Goal: Use online tool/utility: Utilize a website feature to perform a specific function

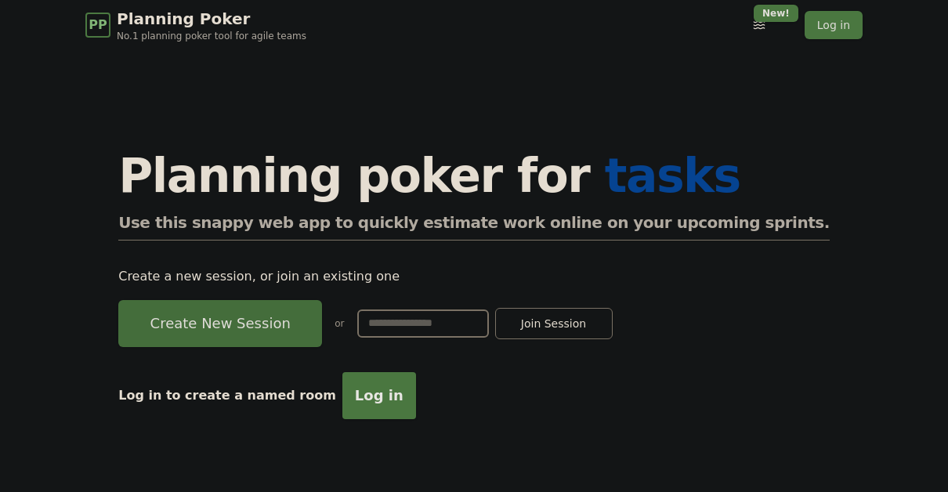
click at [312, 313] on button "Create New Session" at bounding box center [220, 323] width 204 height 47
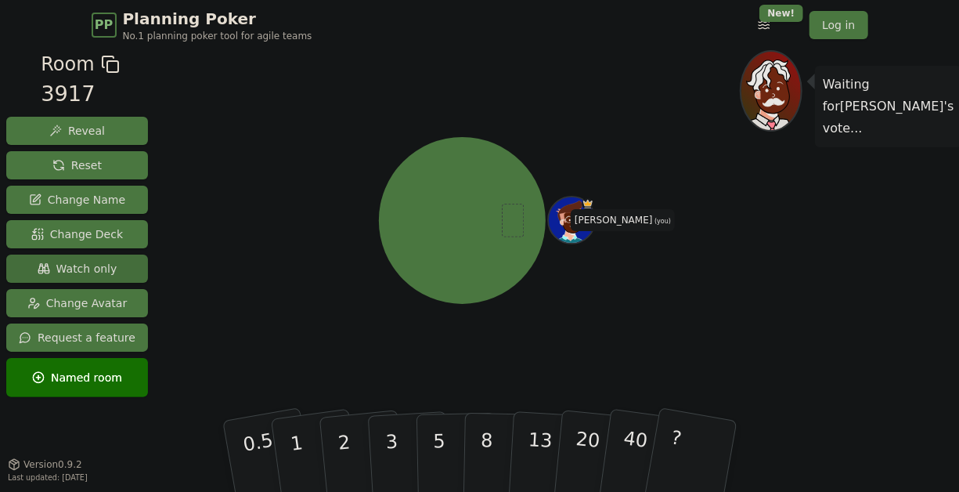
click at [89, 266] on span "Watch only" at bounding box center [78, 269] width 80 height 16
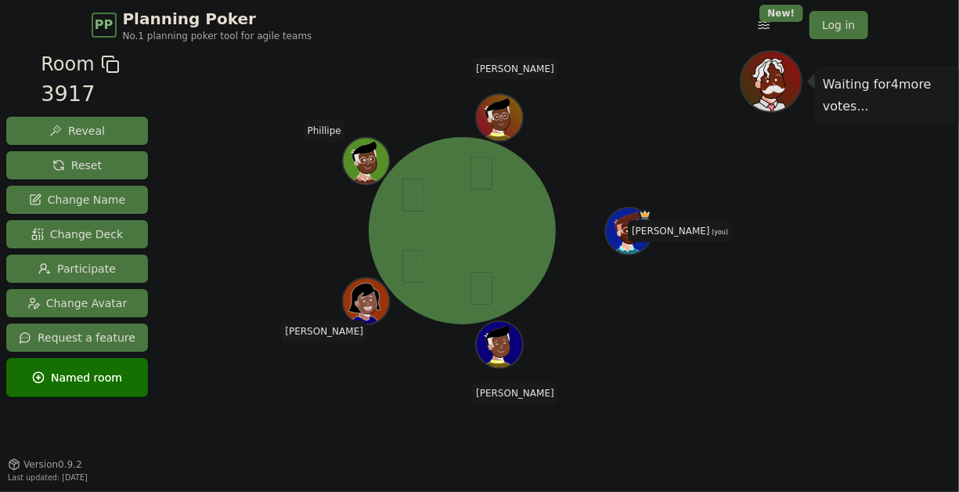
click at [274, 247] on div "[PERSON_NAME] (you) [PERSON_NAME] [PERSON_NAME]" at bounding box center [462, 230] width 555 height 305
click at [609, 139] on div "[PERSON_NAME] (you) [PERSON_NAME] [PERSON_NAME]" at bounding box center [462, 230] width 555 height 305
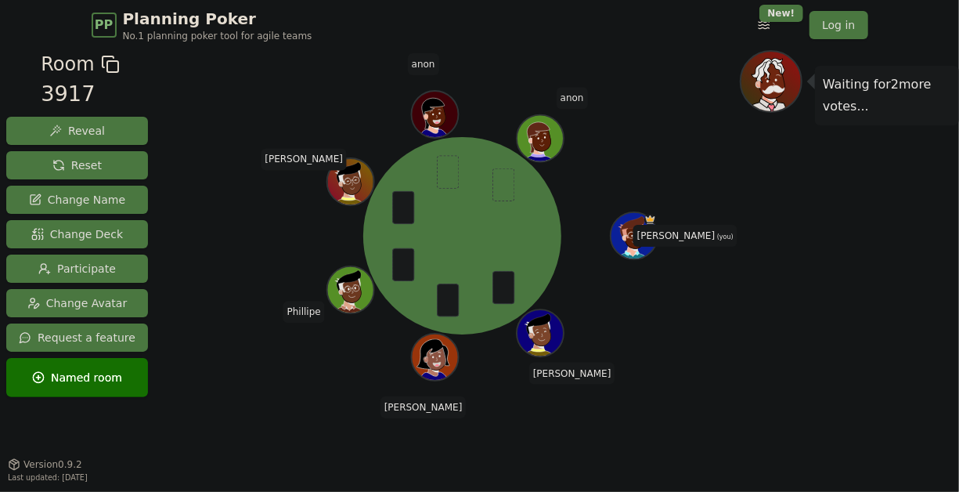
click at [663, 156] on div "[PERSON_NAME] (you) [PERSON_NAME] [PERSON_NAME] [PERSON_NAME]" at bounding box center [462, 235] width 555 height 315
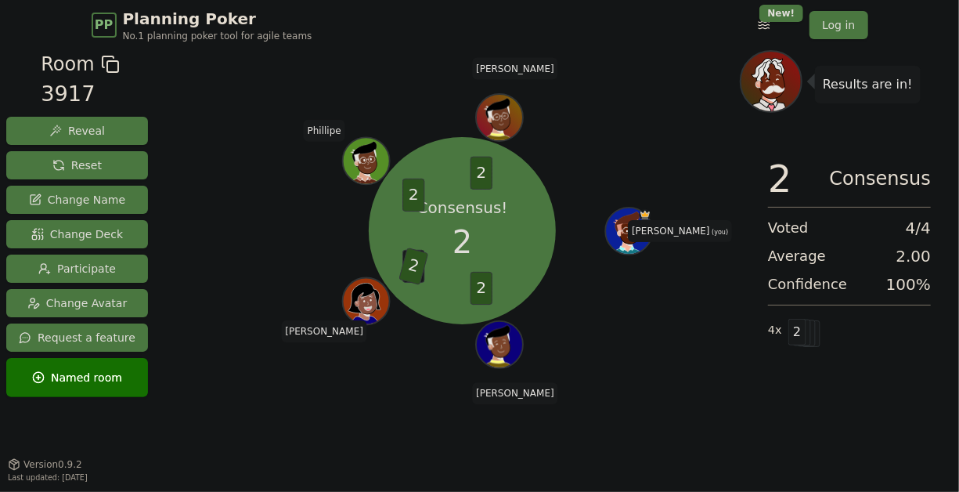
click at [262, 257] on div "Consensus! 2 2 3 2 2 2 [PERSON_NAME] (you) [PERSON_NAME] [PERSON_NAME]" at bounding box center [462, 230] width 555 height 305
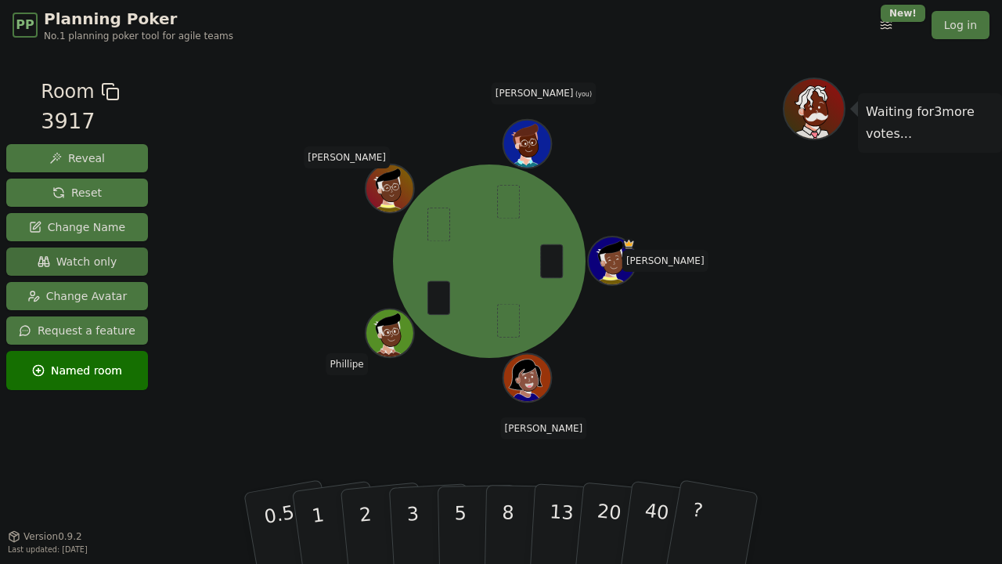
click at [101, 262] on span "Watch only" at bounding box center [78, 262] width 80 height 16
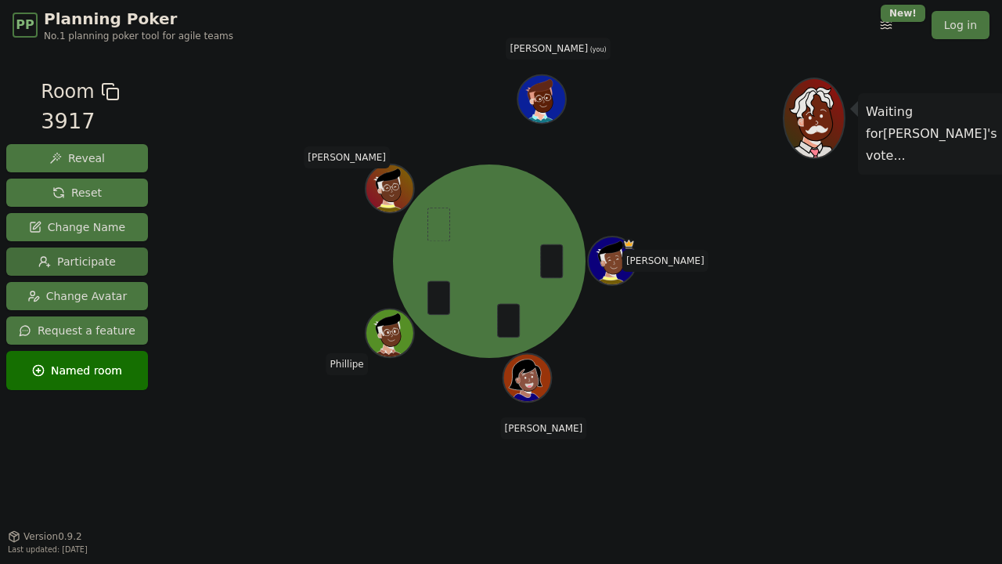
click at [108, 259] on button "Participate" at bounding box center [77, 261] width 142 height 28
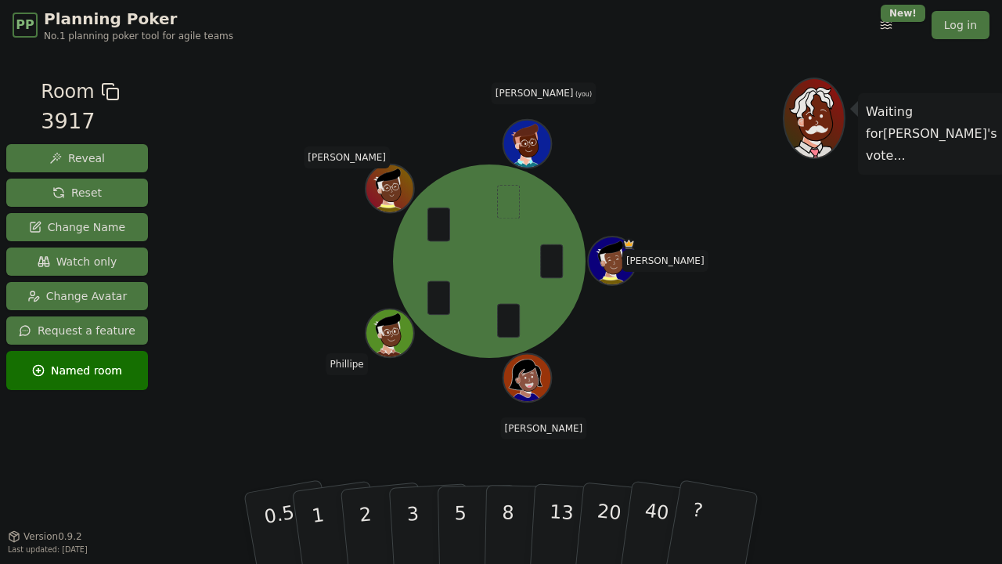
drag, startPoint x: 755, startPoint y: 179, endPoint x: 692, endPoint y: 169, distance: 64.1
click at [748, 175] on div "Bruno S Andre Phillipe Jeronimo Augusto (you)" at bounding box center [489, 261] width 587 height 311
click at [61, 255] on span "Watch only" at bounding box center [78, 262] width 80 height 16
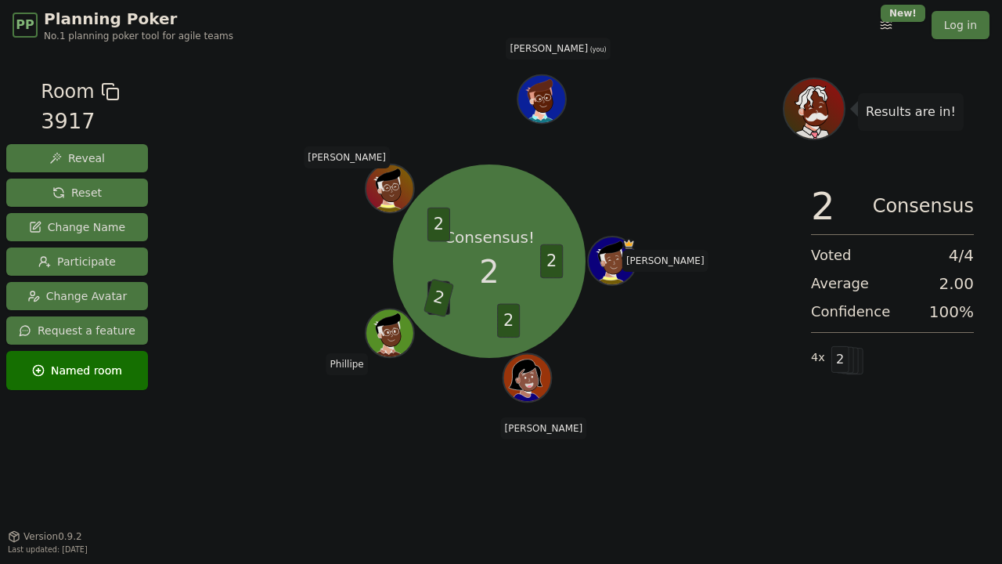
click at [681, 167] on div "Consensus! 2 2 2 1 2 2 Bruno S Andre Phillipe Jeronimo Augusto (you)" at bounding box center [489, 261] width 587 height 311
click at [625, 164] on div "Consensus! 2 2 2 1 2 2 Bruno S Andre Phillipe Jeronimo Augusto (you)" at bounding box center [489, 261] width 587 height 311
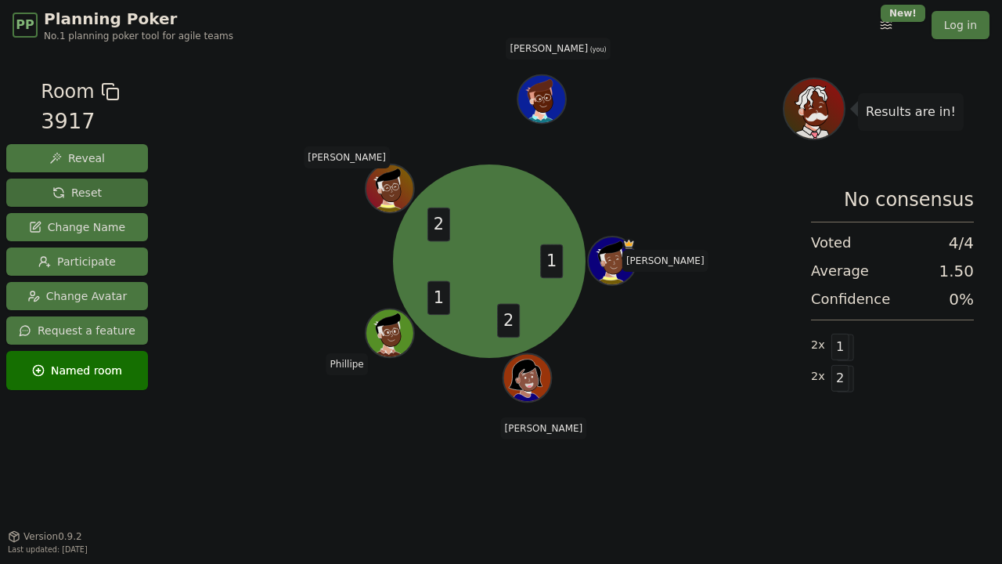
click at [103, 196] on button "Reset" at bounding box center [77, 193] width 142 height 28
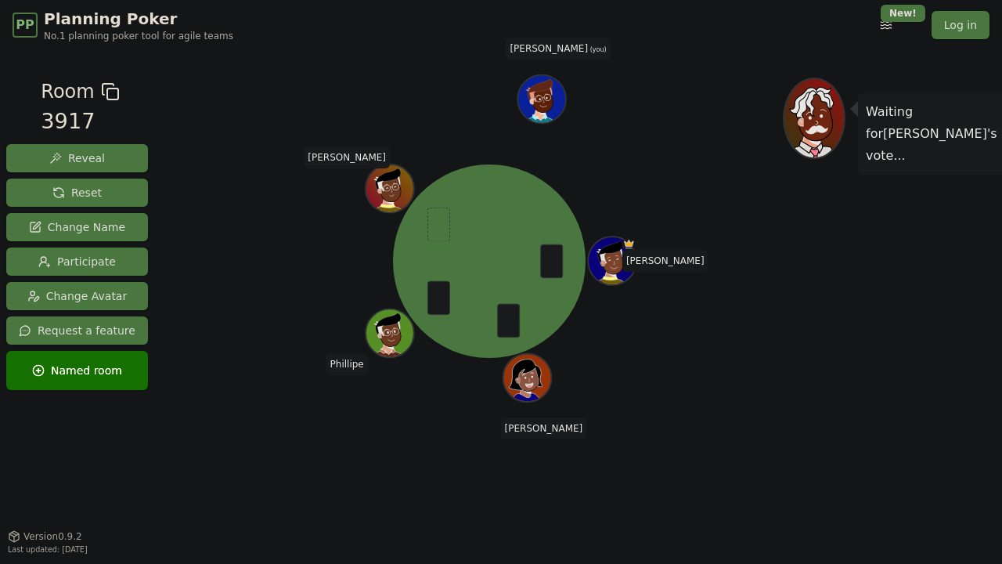
click at [761, 166] on div "Bruno S Andre Phillipe Jeronimo Augusto (you)" at bounding box center [489, 261] width 587 height 311
click at [730, 185] on div "Bruno S Andre Phillipe Jeronimo Augusto (you)" at bounding box center [489, 261] width 587 height 311
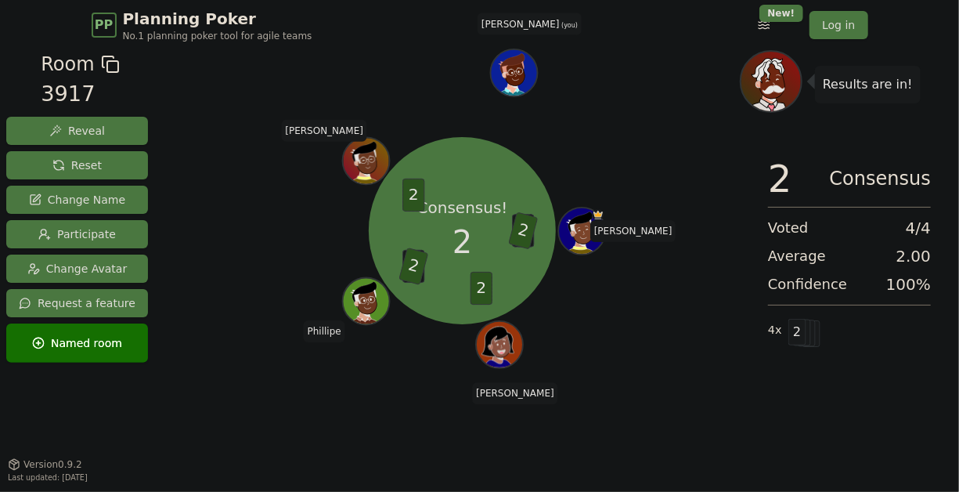
click at [593, 128] on div "Consensus! 2 1 2 2 1 2 2 Bruno S Andre Phillipe Jeronimo Augusto (you)" at bounding box center [462, 230] width 555 height 305
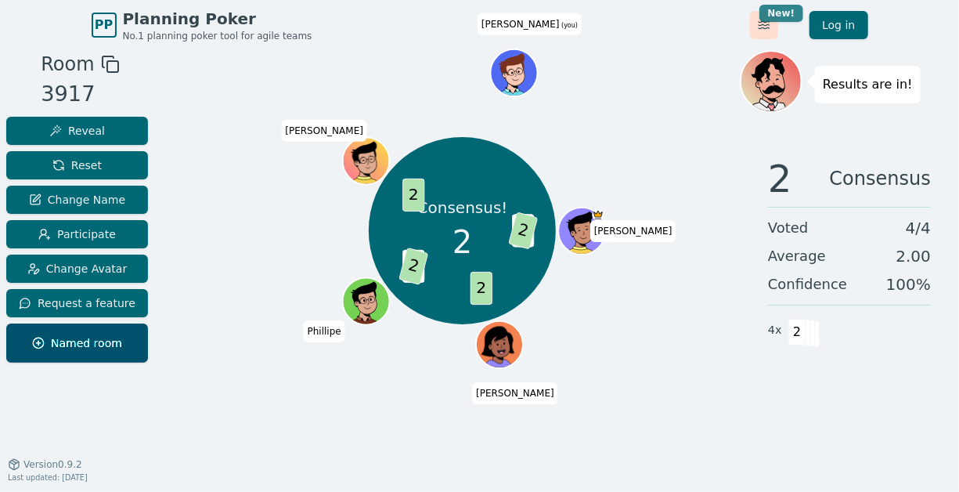
click at [770, 20] on html "PP Planning Poker No.1 planning poker tool for agile teams Toggle theme New! Lo…" at bounding box center [479, 246] width 959 height 492
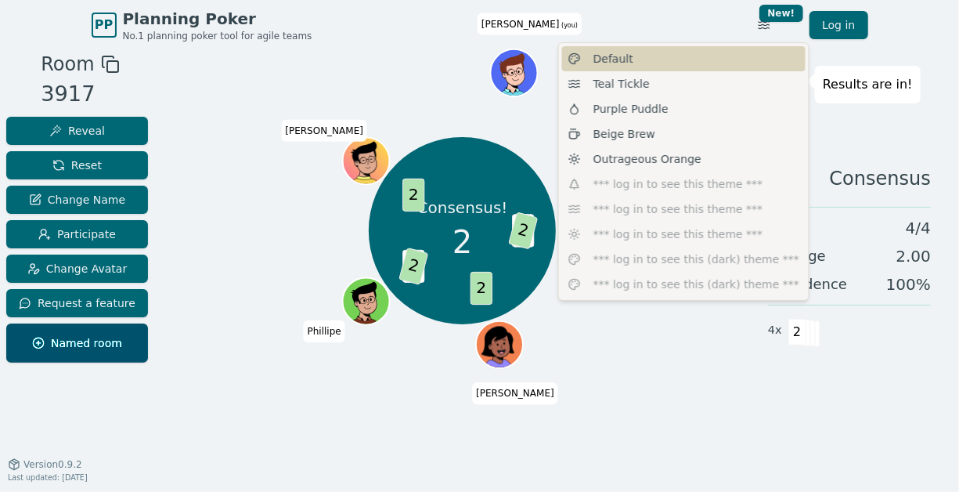
click at [721, 64] on div "Default" at bounding box center [684, 58] width 244 height 25
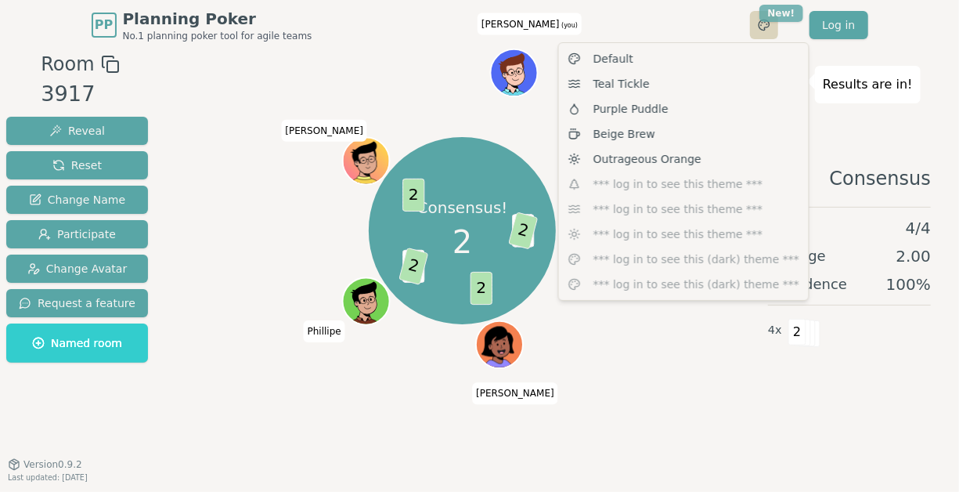
click at [775, 20] on html "PP Planning Poker No.1 planning poker tool for agile teams Toggle theme New! Lo…" at bounding box center [479, 246] width 959 height 492
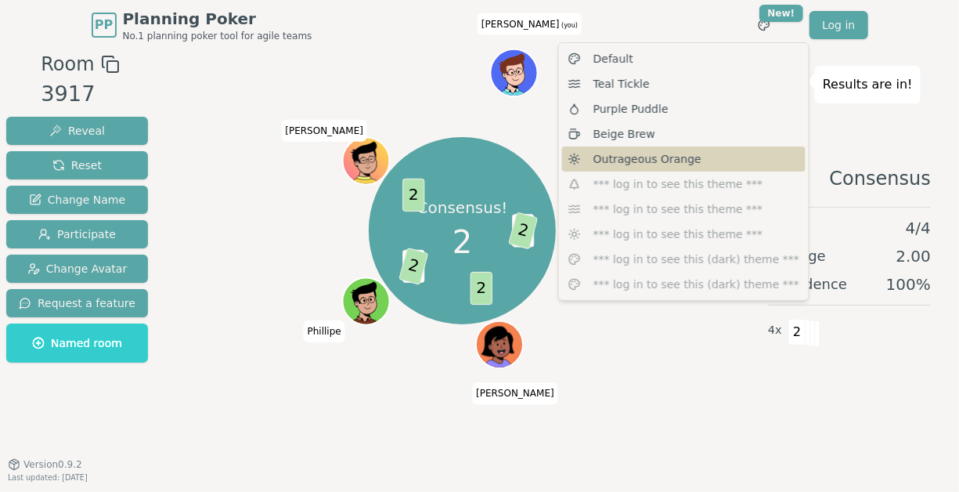
click at [655, 158] on span "Outrageous Orange" at bounding box center [648, 159] width 108 height 16
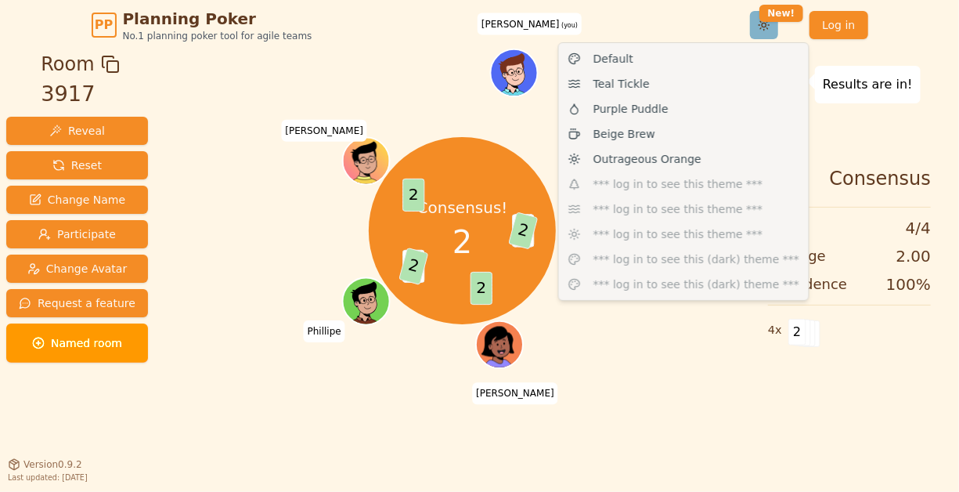
click at [766, 27] on html "PP Planning Poker No.1 planning poker tool for agile teams Toggle theme New! Lo…" at bounding box center [479, 246] width 959 height 492
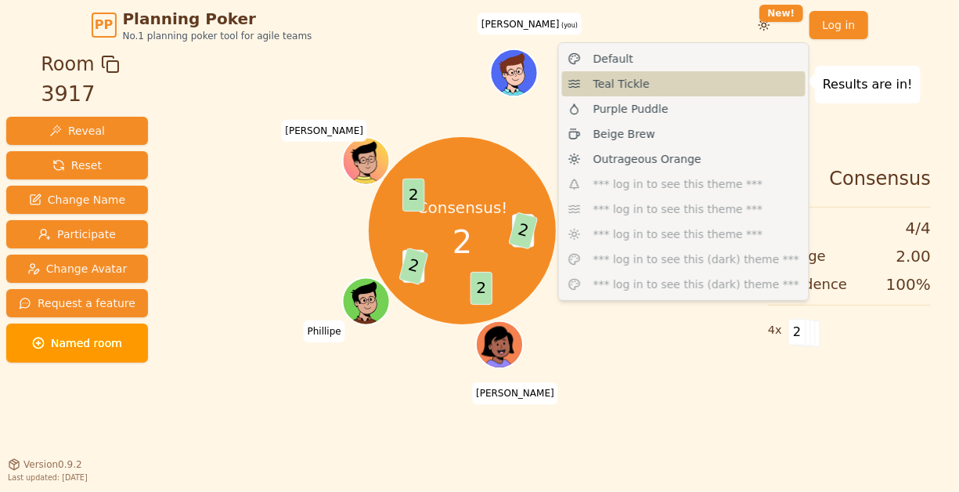
click at [710, 87] on div "Teal Tickle" at bounding box center [684, 83] width 244 height 25
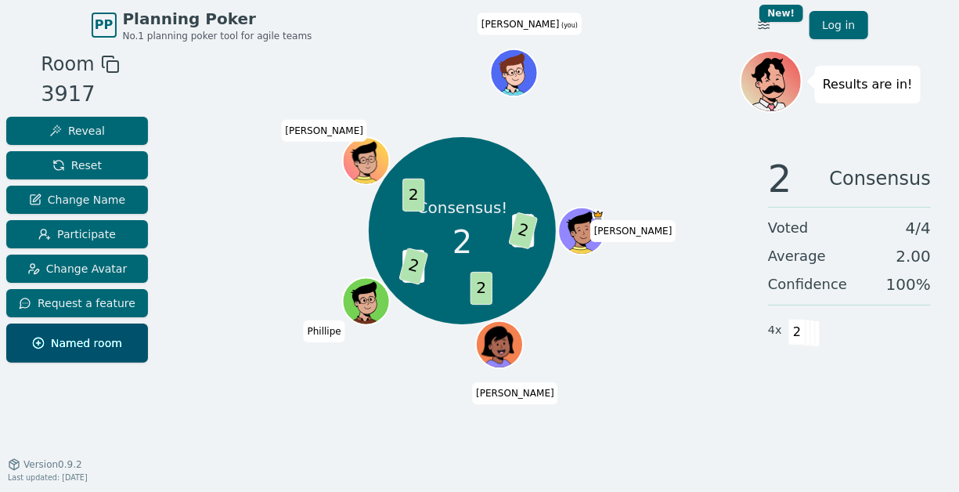
click at [768, 30] on html "PP Planning Poker No.1 planning poker tool for agile teams Toggle theme New! Lo…" at bounding box center [479, 246] width 959 height 492
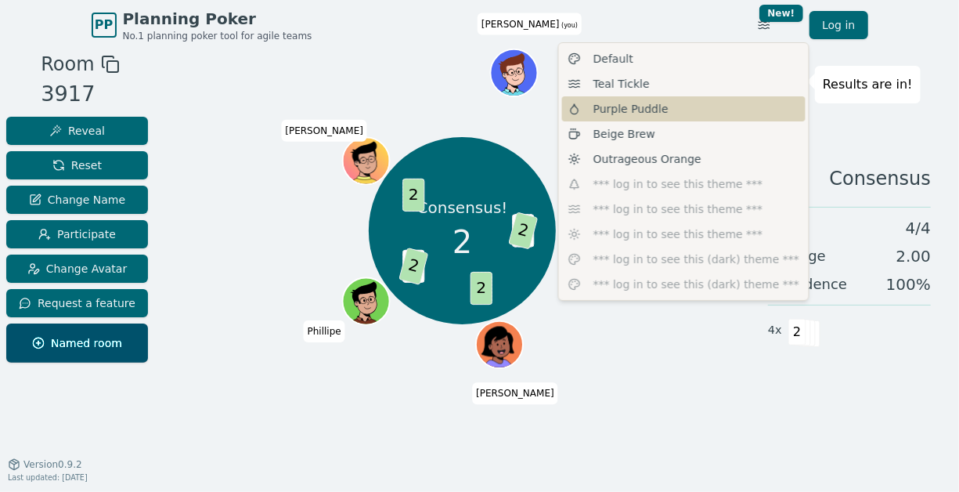
click at [711, 110] on div "Purple Puddle" at bounding box center [684, 108] width 244 height 25
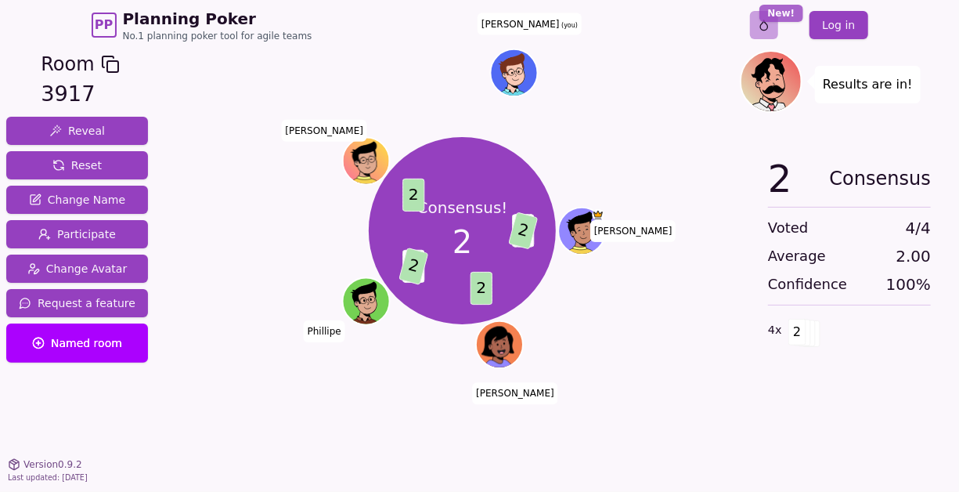
click at [772, 20] on html "PP Planning Poker No.1 planning poker tool for agile teams Toggle theme New! Lo…" at bounding box center [479, 246] width 959 height 492
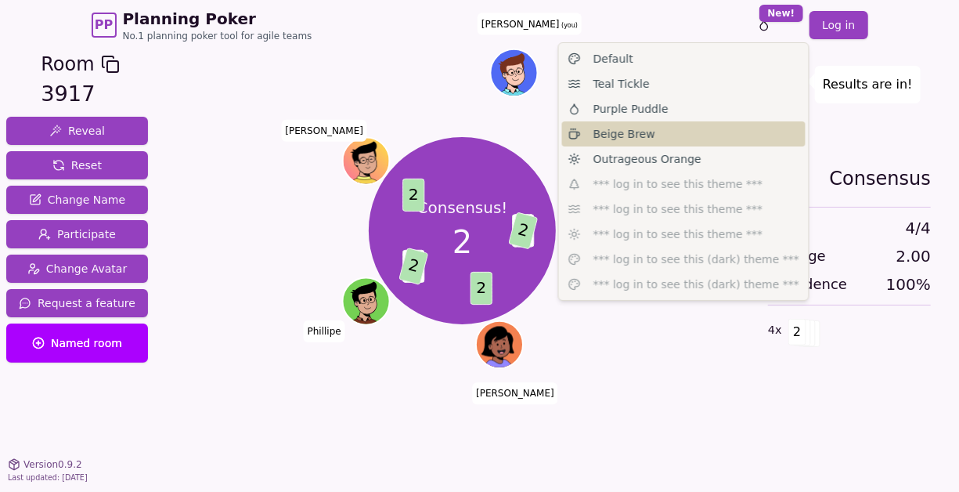
click at [697, 123] on div "Beige Brew" at bounding box center [684, 133] width 244 height 25
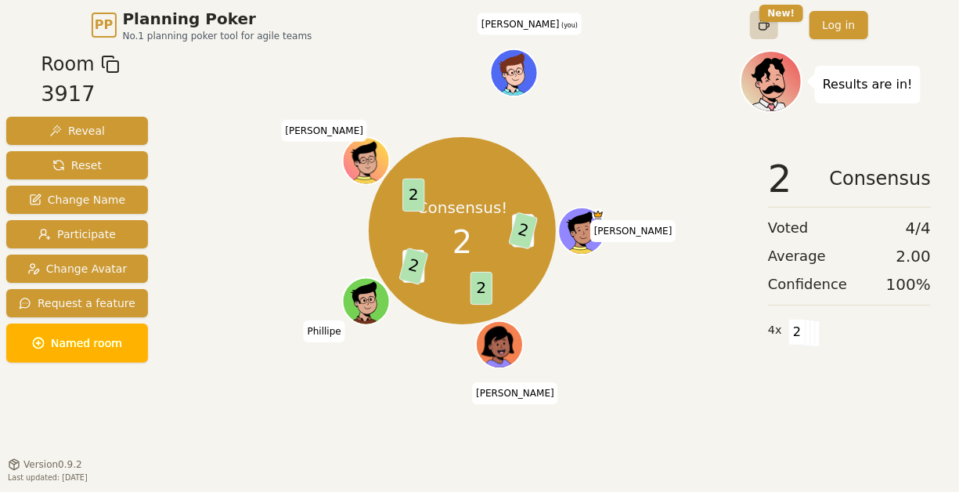
click at [768, 28] on html "PP Planning Poker No.1 planning poker tool for agile teams Toggle theme New! Lo…" at bounding box center [479, 246] width 959 height 492
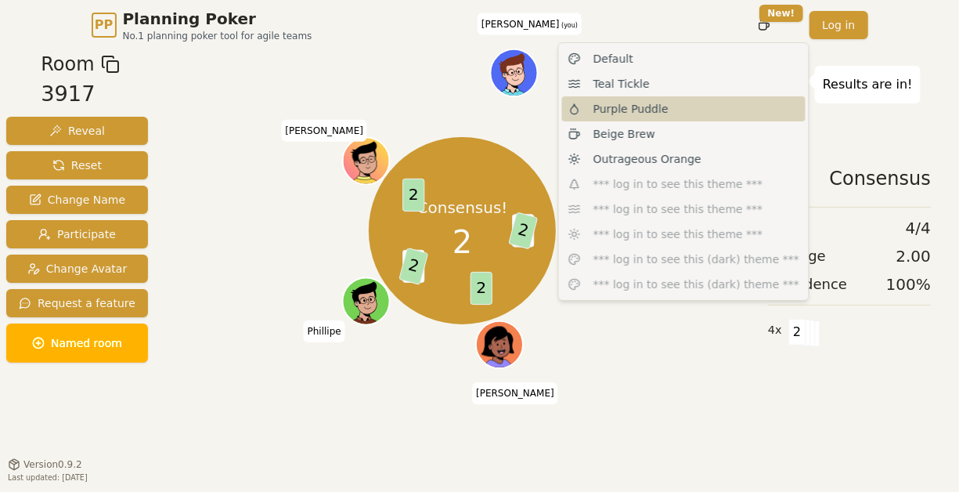
click at [716, 103] on div "Purple Puddle" at bounding box center [684, 108] width 244 height 25
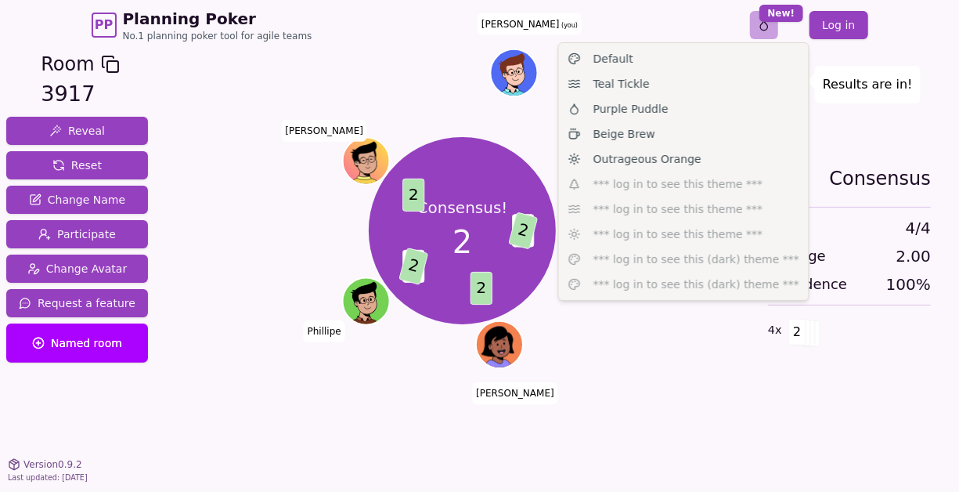
click at [762, 28] on html "PP Planning Poker No.1 planning poker tool for agile teams Toggle theme New! Lo…" at bounding box center [479, 246] width 959 height 492
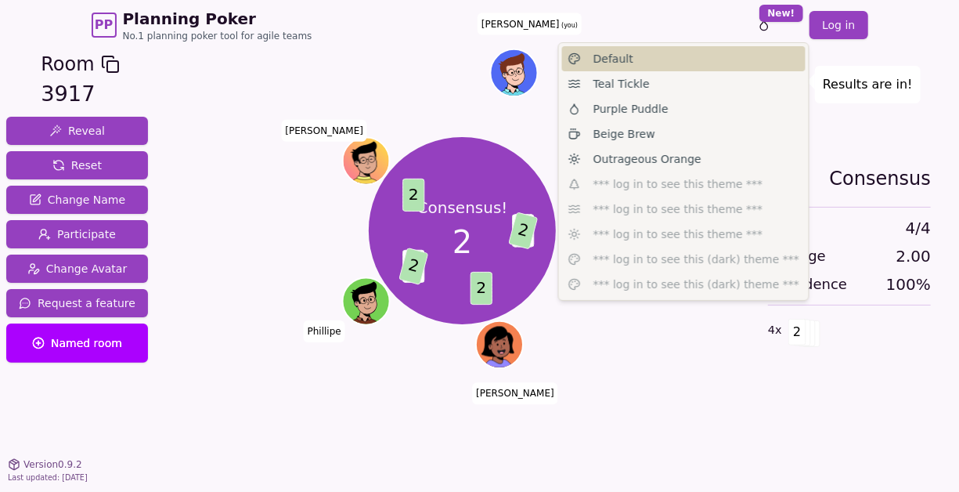
click at [731, 52] on div "Default" at bounding box center [684, 58] width 244 height 25
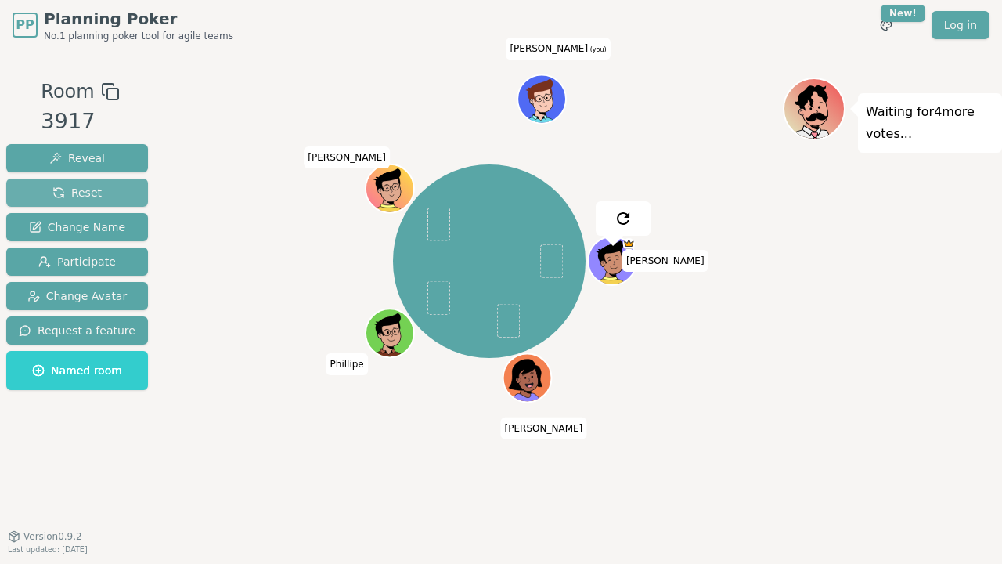
click at [113, 194] on button "Reset" at bounding box center [77, 193] width 142 height 28
click at [278, 158] on div "Bruno S Andre Phillipe Jeronimo Augusto (you)" at bounding box center [489, 261] width 587 height 311
click at [255, 117] on div "Bruno S Andre Phillipe Jeronimo Augusto (you)" at bounding box center [489, 261] width 587 height 311
click at [827, 232] on div "Waiting for 4 more votes..." at bounding box center [892, 293] width 219 height 431
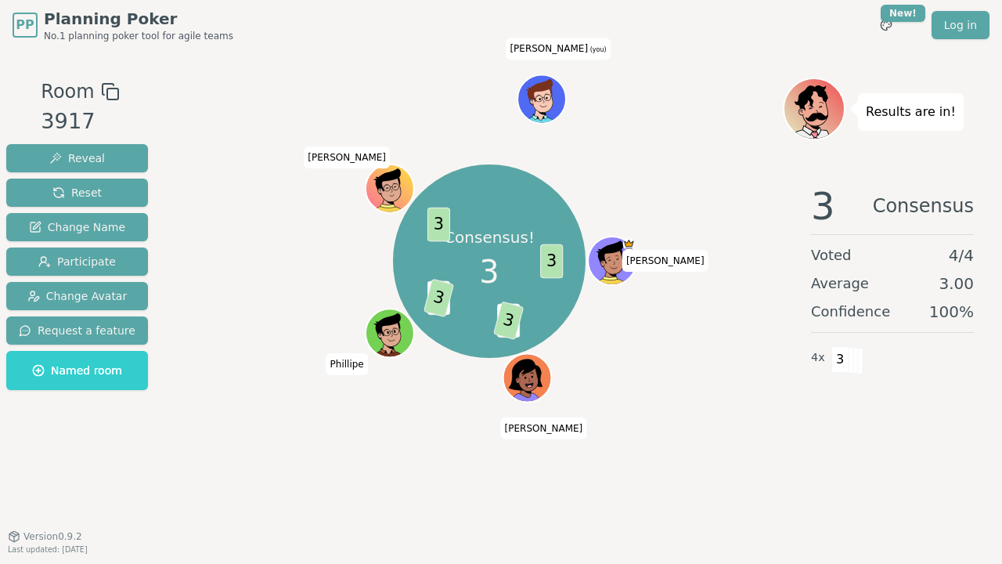
click at [636, 468] on div "Consensus! 3 3 2 3 2 3 3 Bruno S Andre Phillipe Jeronimo Augusto (you)" at bounding box center [489, 293] width 587 height 431
click at [707, 384] on div "Consensus! 3 3 2 3 2 3 3 Bruno S Andre Phillipe Jeronimo Augusto (you)" at bounding box center [489, 261] width 587 height 311
click at [244, 479] on div "Consensus! 3 3 2 3 2 3 3 Bruno S Andre Phillipe Jeronimo Augusto (you)" at bounding box center [489, 293] width 587 height 431
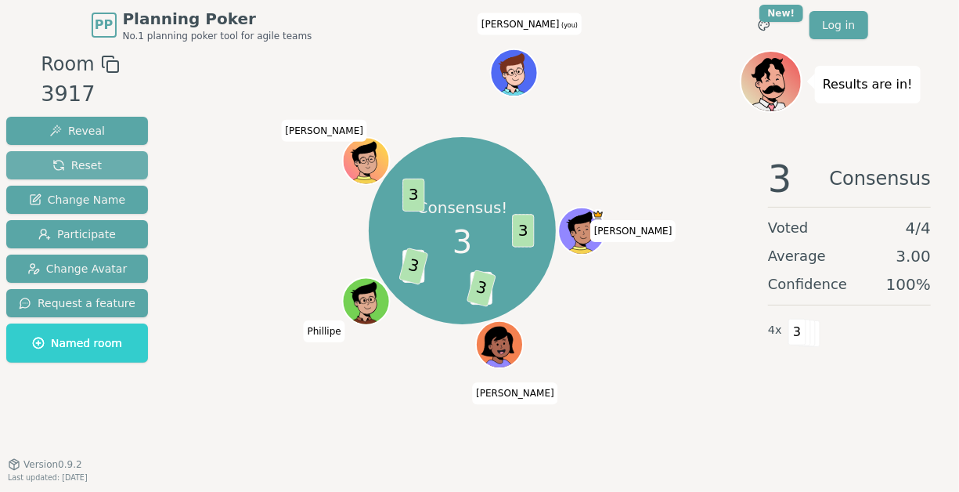
click at [71, 161] on span "Reset" at bounding box center [76, 165] width 49 height 16
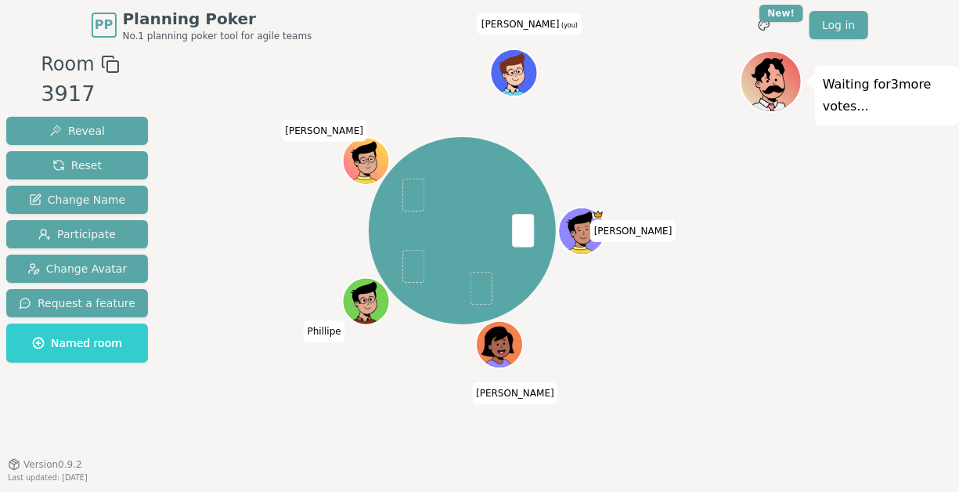
click at [666, 183] on div "Bruno S Andre Phillipe Jeronimo Augusto (you)" at bounding box center [462, 230] width 555 height 305
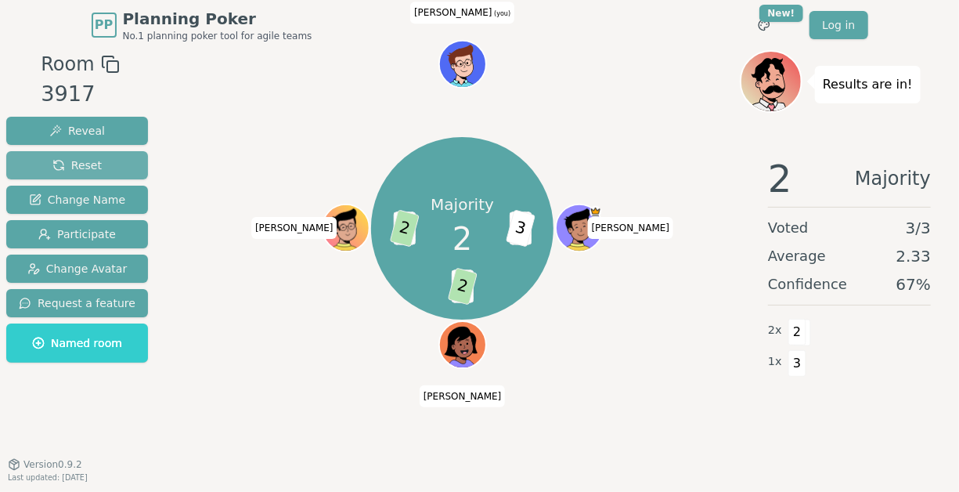
click at [107, 159] on button "Reset" at bounding box center [77, 165] width 142 height 28
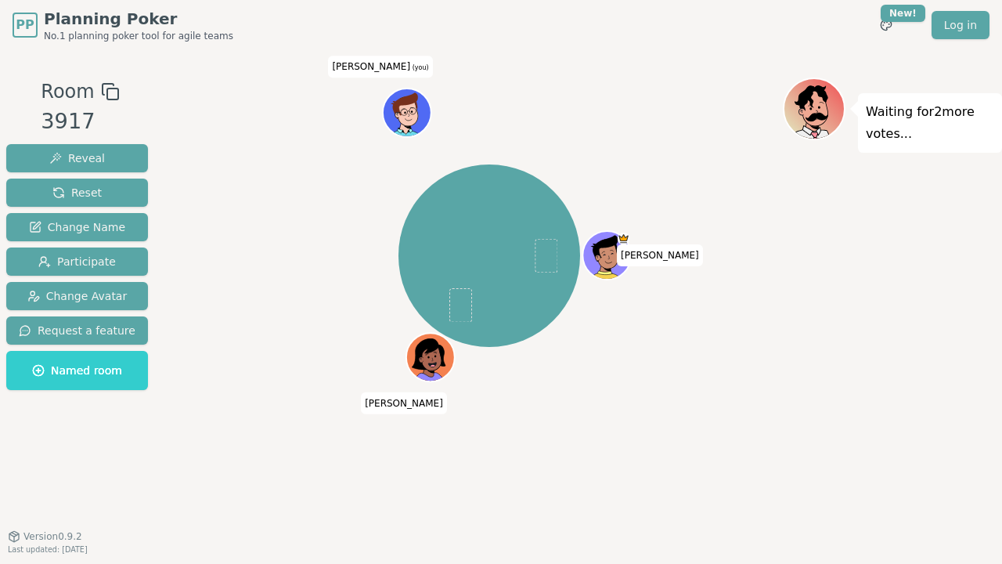
click at [247, 226] on div "Bruno S Andre Augusto (you)" at bounding box center [489, 256] width 587 height 300
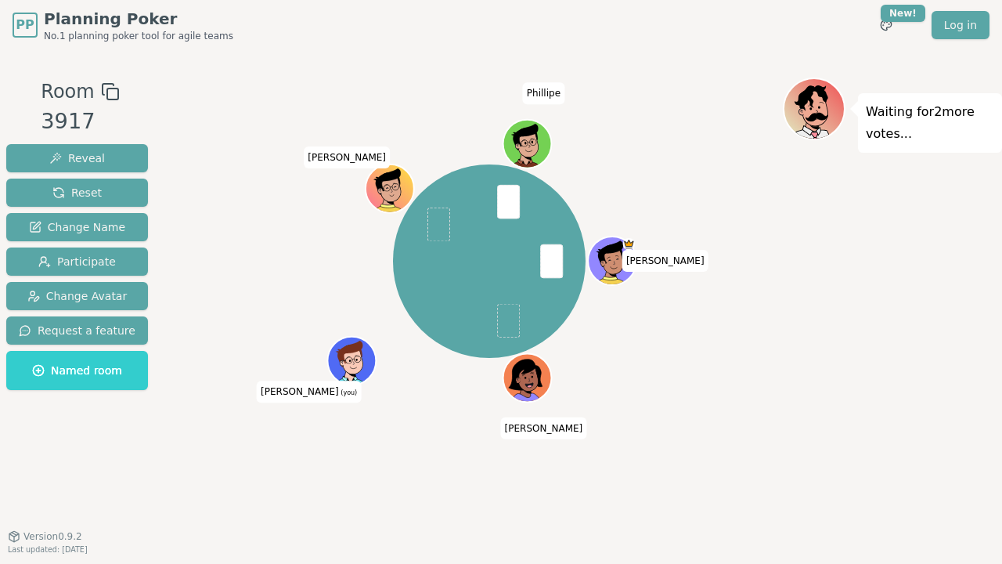
click at [249, 176] on div "Bruno S Andre Augusto (you) Jeronimo Phillipe" at bounding box center [489, 261] width 587 height 311
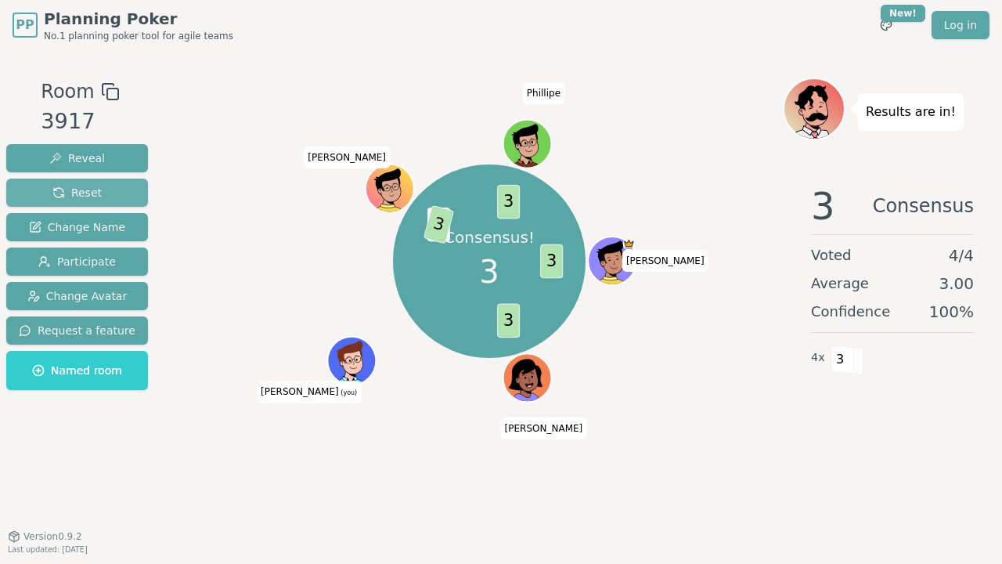
click at [76, 198] on span "Reset" at bounding box center [76, 193] width 49 height 16
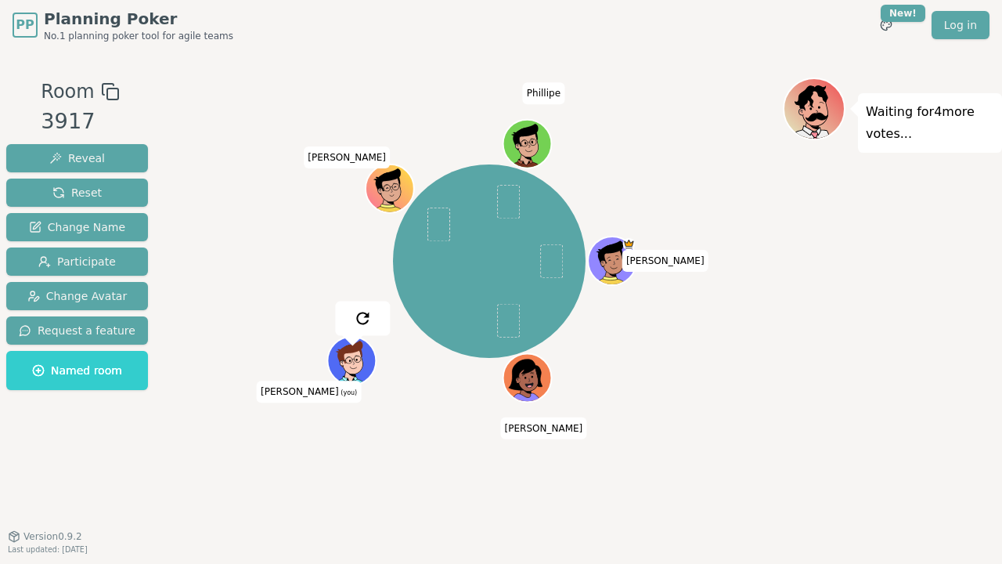
click at [239, 127] on div "Bruno S Andre Augusto (you) Jeronimo Phillipe" at bounding box center [489, 261] width 587 height 311
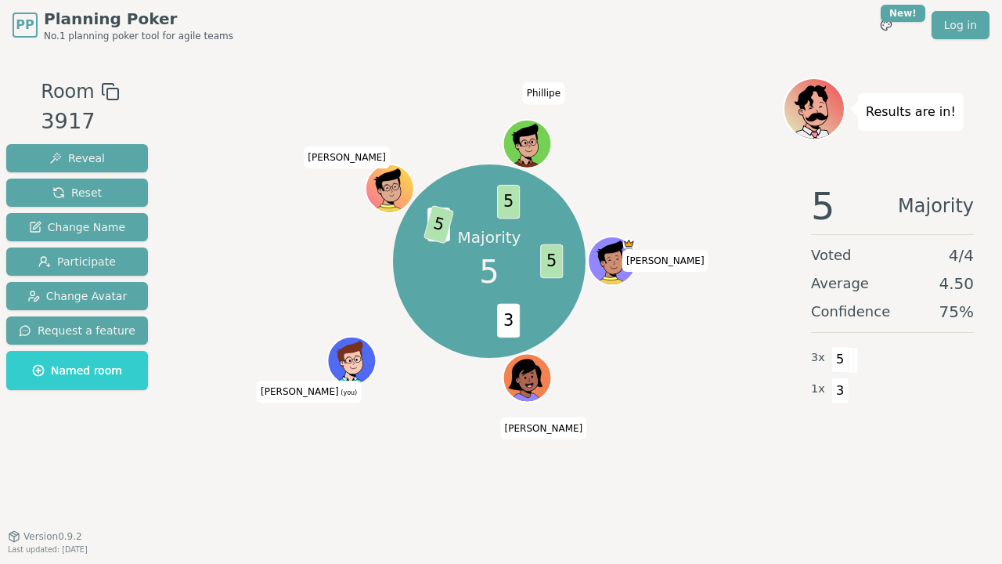
click at [728, 220] on div "Majority 5 5 3 3 5 5 Bruno S Andre Augusto (you) Jeronimo Phillipe" at bounding box center [489, 261] width 587 height 311
click at [691, 106] on div "Majority 5 5 3 3 5 5 Bruno S Andre Augusto (you) Jeronimo Phillipe" at bounding box center [489, 261] width 587 height 311
click at [671, 89] on div at bounding box center [489, 92] width 587 height 28
